Goal: Find specific page/section: Find specific page/section

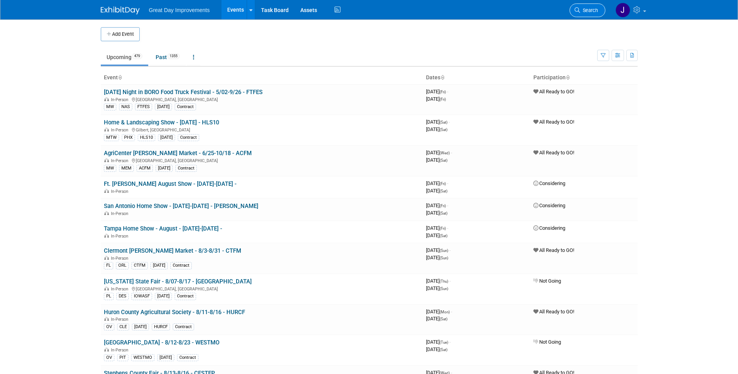
click at [590, 10] on span "Search" at bounding box center [589, 10] width 18 height 6
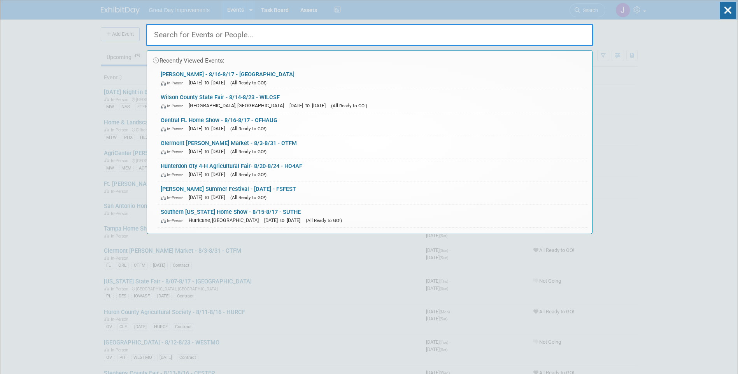
click at [223, 29] on input "text" at bounding box center [370, 35] width 448 height 23
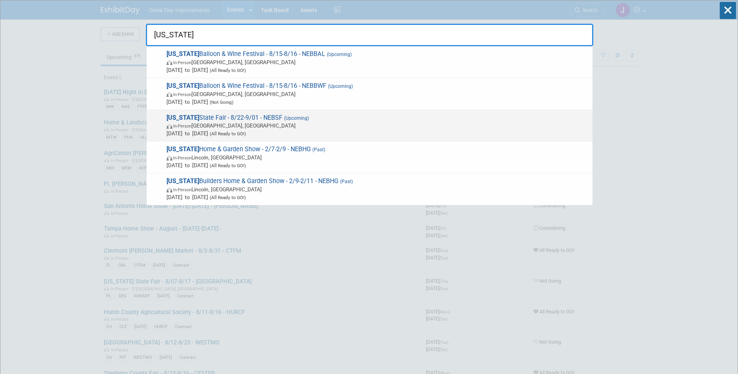
type input "nebraska"
click at [212, 123] on span "In-Person Grand Island, NE" at bounding box center [378, 126] width 422 height 8
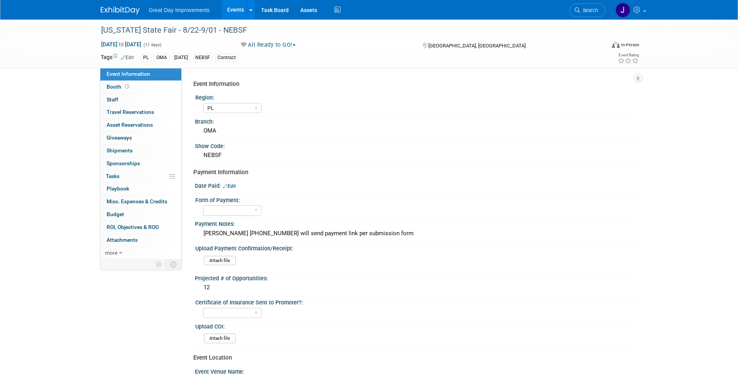
select select "PL"
click at [216, 155] on div "NEBSF" at bounding box center [416, 155] width 431 height 12
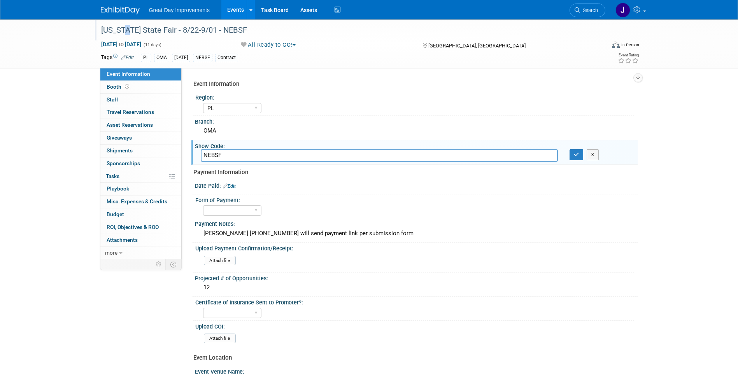
click at [124, 26] on div "[US_STATE] State Fair - 8/22-9/01 - NEBSF" at bounding box center [345, 30] width 495 height 14
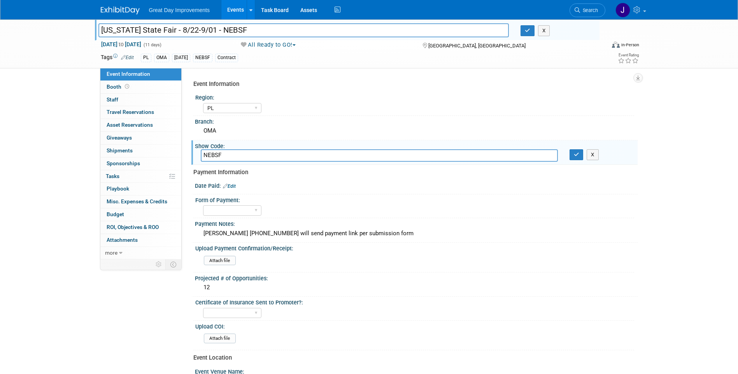
click at [119, 28] on input "[US_STATE] State Fair - 8/22-9/01 - NEBSF" at bounding box center [303, 30] width 411 height 14
drag, startPoint x: 119, startPoint y: 28, endPoint x: 161, endPoint y: 27, distance: 41.6
click at [161, 27] on input "[US_STATE] State Fair - 8/22-9/01 - NEBSF" at bounding box center [303, 30] width 411 height 14
click at [260, 26] on input "[US_STATE] State Fair - 8/22-9/01 - NEBSF" at bounding box center [303, 30] width 411 height 14
drag, startPoint x: 256, startPoint y: 28, endPoint x: 93, endPoint y: 27, distance: 163.9
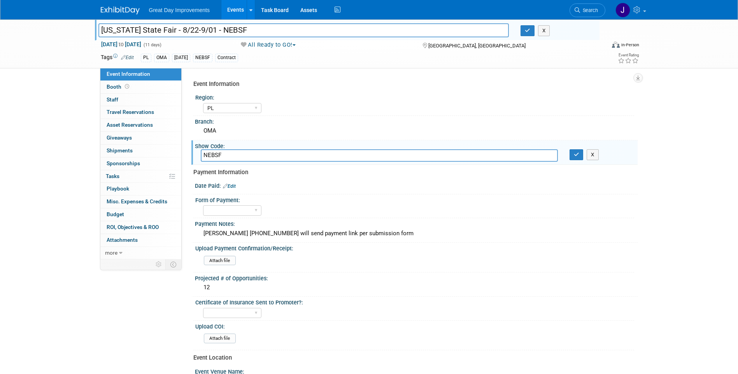
click at [93, 27] on div "[US_STATE] State Fair - 8/22-9/01 - NEBSF" at bounding box center [304, 31] width 423 height 12
click at [231, 31] on input "[US_STATE] State Fair - 8/22-9/01 - NEBSF" at bounding box center [303, 30] width 411 height 14
click at [589, 10] on span "Search" at bounding box center [589, 10] width 18 height 6
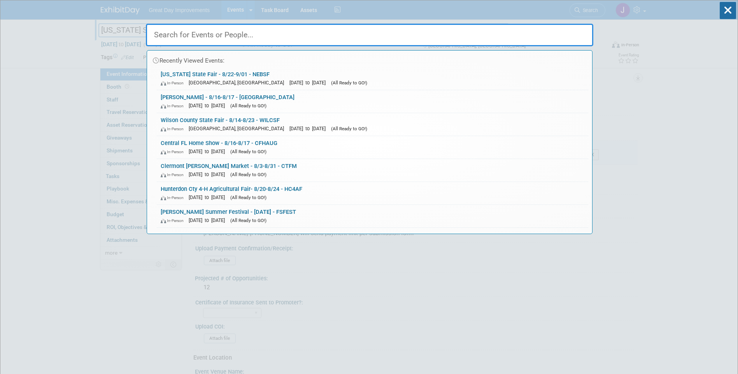
paste input "PARKVI"
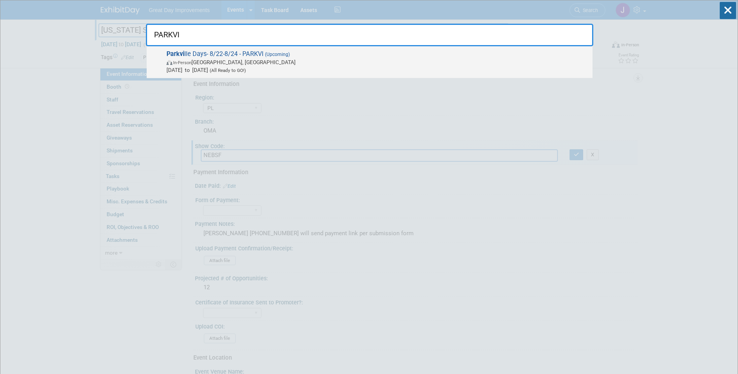
type input "PARKVI"
click at [307, 65] on span "In-Person [GEOGRAPHIC_DATA], [GEOGRAPHIC_DATA]" at bounding box center [378, 62] width 422 height 8
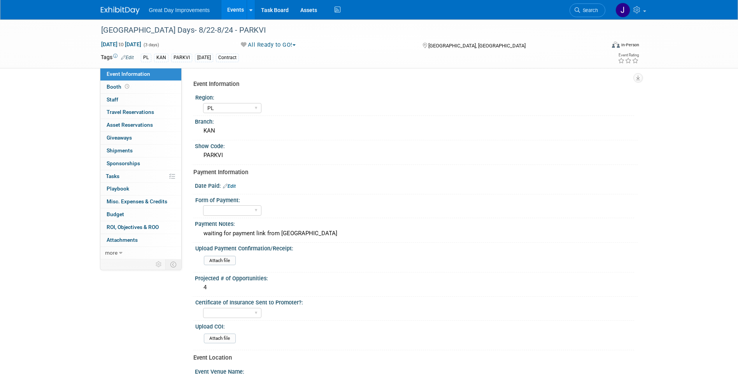
select select "PL"
drag, startPoint x: 240, startPoint y: 27, endPoint x: 101, endPoint y: 29, distance: 139.3
click at [101, 29] on div "[GEOGRAPHIC_DATA] Days- 8/22-8/24 - PARKVI" at bounding box center [345, 30] width 495 height 14
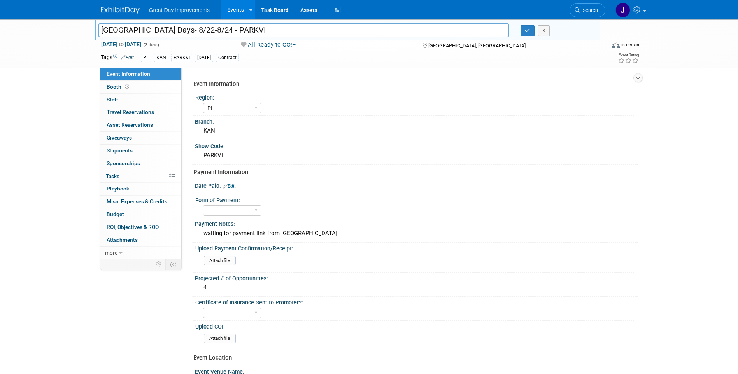
click at [103, 29] on input "[GEOGRAPHIC_DATA] Days- 8/22-8/24 - PARKVI" at bounding box center [303, 30] width 411 height 14
drag, startPoint x: 103, startPoint y: 29, endPoint x: 216, endPoint y: 29, distance: 112.5
click at [216, 29] on input "[GEOGRAPHIC_DATA] Days- 8/22-8/24 - PARKVI" at bounding box center [303, 30] width 411 height 14
click at [598, 12] on link "Search" at bounding box center [588, 11] width 36 height 14
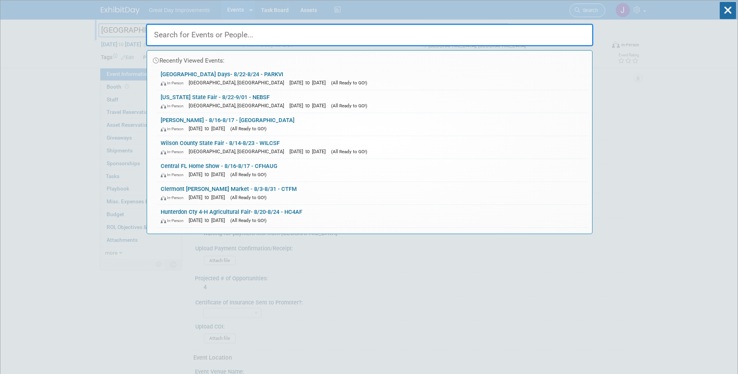
paste input "RRODS"
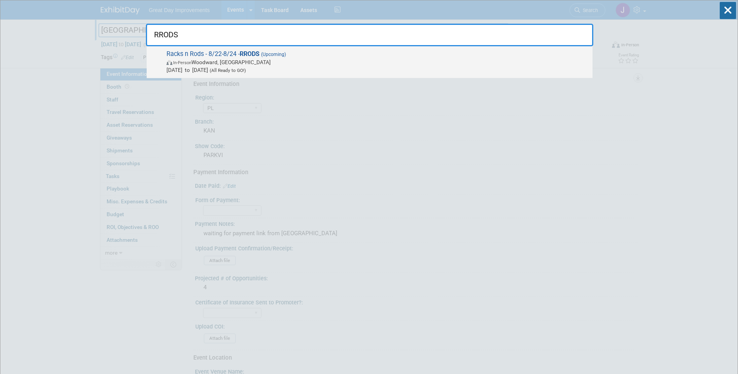
type input "RRODS"
click at [287, 66] on span "Aug 22, 2025 to Aug 24, 2025 (All Ready to GO!)" at bounding box center [378, 70] width 422 height 8
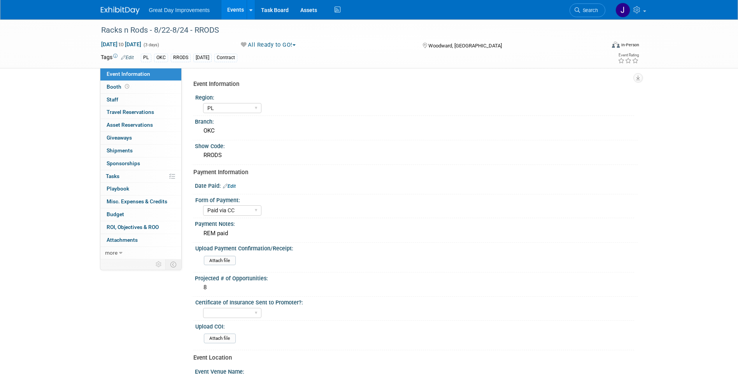
select select "PL"
select select "Paid via CC"
click at [216, 30] on div "Racks n Rods - 8/22-8/24 - RRODS" at bounding box center [345, 30] width 495 height 14
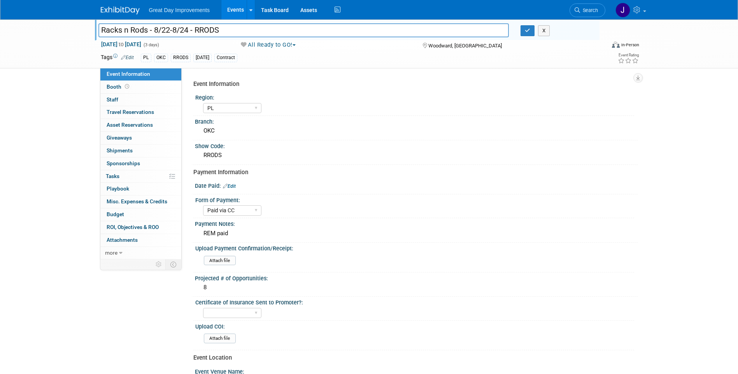
click at [216, 30] on input "Racks n Rods - 8/22-8/24 - RRODS" at bounding box center [303, 30] width 411 height 14
